Goal: Use online tool/utility

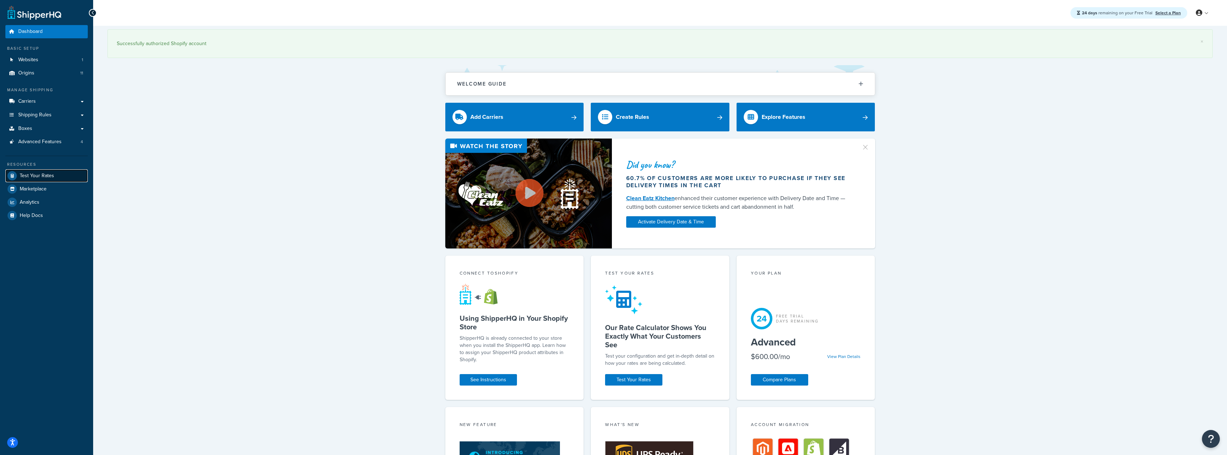
click at [68, 170] on link "Test Your Rates" at bounding box center [46, 175] width 82 height 13
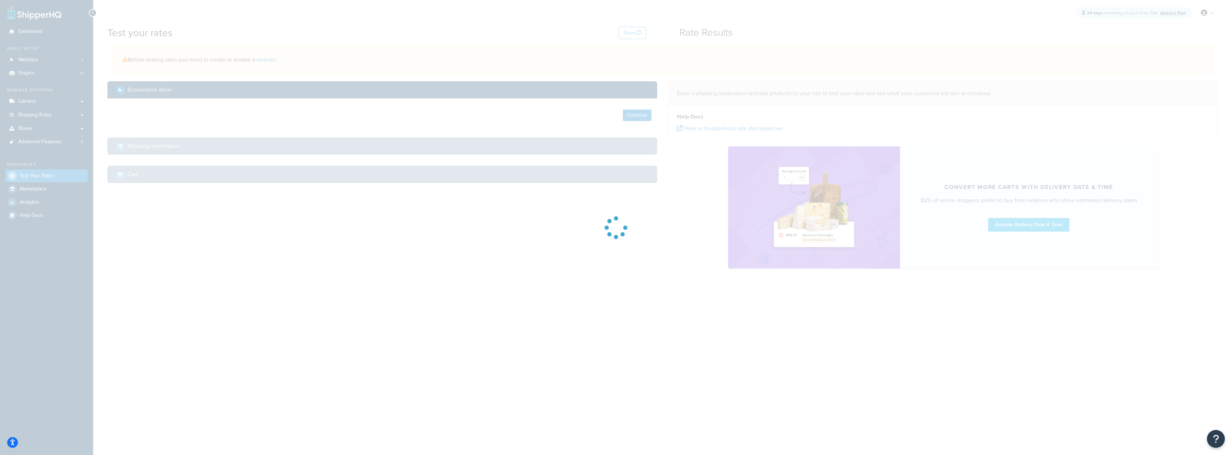
select select "[GEOGRAPHIC_DATA]"
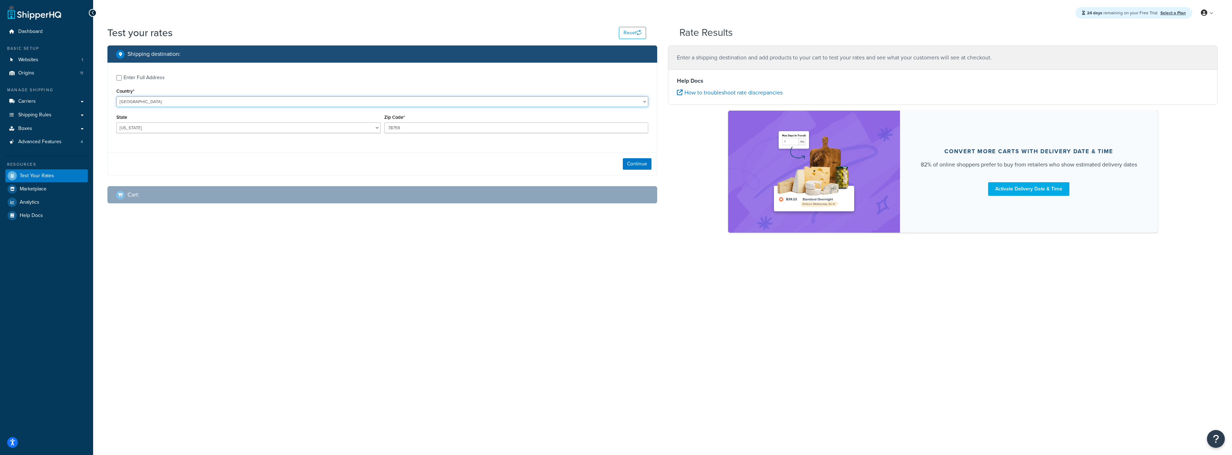
click at [312, 99] on select "[GEOGRAPHIC_DATA] [GEOGRAPHIC_DATA] [GEOGRAPHIC_DATA] [GEOGRAPHIC_DATA] [GEOGRA…" at bounding box center [382, 101] width 532 height 11
click at [258, 336] on div "24 days remaining on your Free Trial Select a Plan My Profile Billing Global Se…" at bounding box center [662, 227] width 1139 height 455
click at [43, 174] on span "Test Your Rates" at bounding box center [37, 176] width 34 height 6
